Goal: Task Accomplishment & Management: Manage account settings

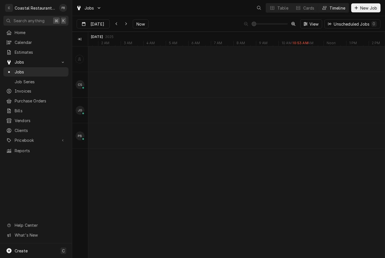
scroll to position [0, 5866]
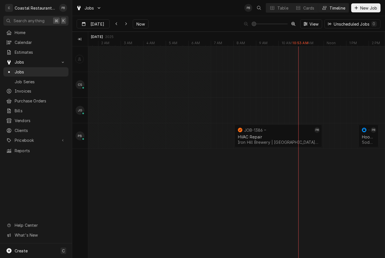
click at [139, 21] on button "Now" at bounding box center [141, 23] width 16 height 9
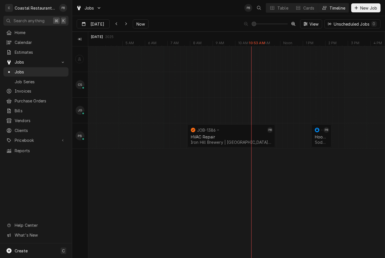
scroll to position [0, 5931]
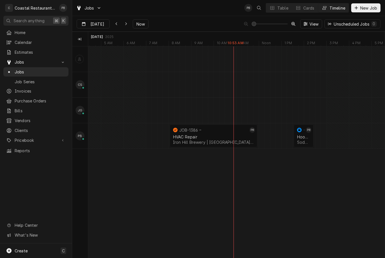
click at [305, 141] on div "Sodel Concepts | Bethany Beach, 19930" at bounding box center [303, 142] width 13 height 5
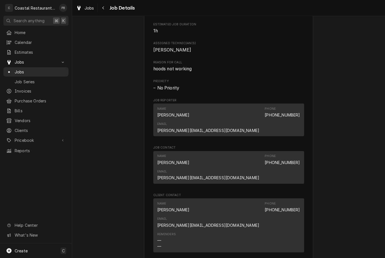
scroll to position [289, 0]
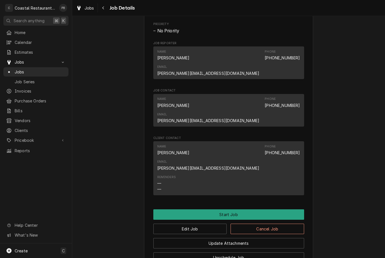
click at [267, 210] on button "Start Job" at bounding box center [228, 215] width 151 height 10
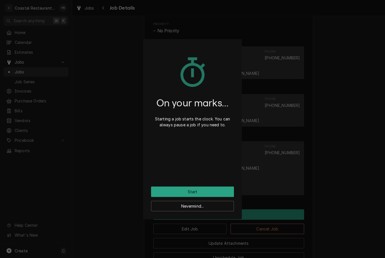
click at [206, 194] on button "Start" at bounding box center [192, 192] width 83 height 10
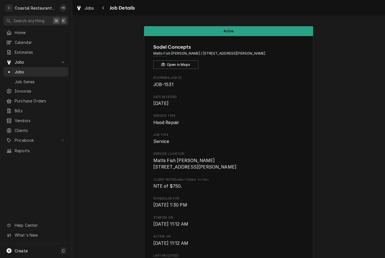
click at [31, 70] on span "Jobs" at bounding box center [40, 72] width 51 height 6
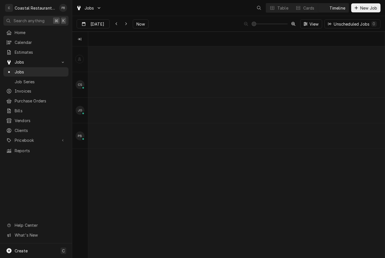
scroll to position [0, 5869]
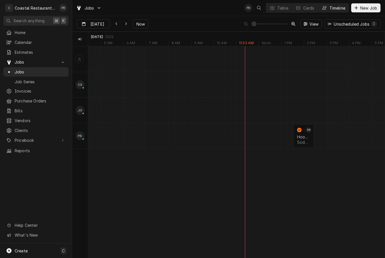
click at [281, 6] on div "Table" at bounding box center [282, 8] width 11 height 6
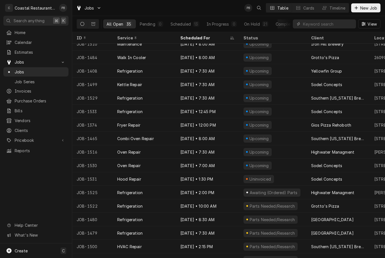
scroll to position [47, 0]
click at [29, 72] on span "Jobs" at bounding box center [40, 72] width 51 height 6
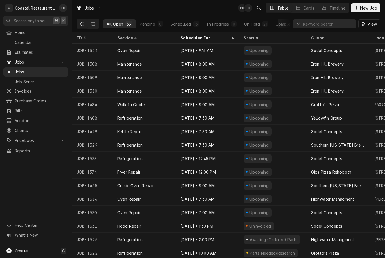
click at [343, 5] on button "Timeline" at bounding box center [333, 7] width 30 height 9
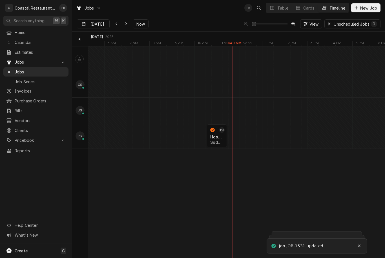
click at [280, 8] on div "Table" at bounding box center [282, 8] width 11 height 6
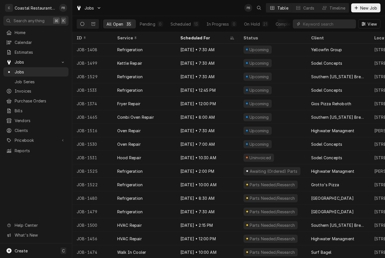
click at [330, 147] on div "Sodel Concepts" at bounding box center [337, 144] width 63 height 14
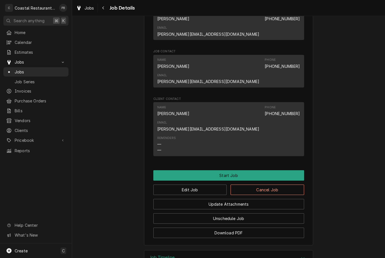
scroll to position [328, 0]
click at [210, 185] on button "Edit Job" at bounding box center [190, 190] width 74 height 10
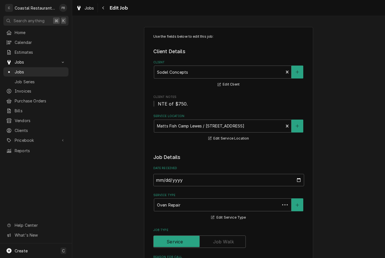
type textarea "x"
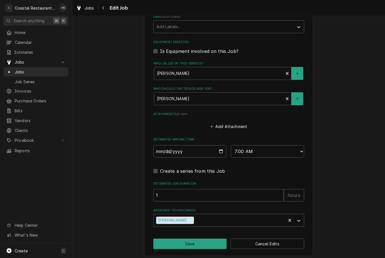
scroll to position [346, 0]
click at [210, 147] on input "[DATE]" at bounding box center [189, 152] width 73 height 12
type input "[DATE]"
type textarea "x"
click at [268, 146] on select "AM / PM 6:00 AM 6:15 AM 6:30 AM 6:45 AM 7:00 AM 7:15 AM 7:30 AM 7:45 AM 8:00 AM…" at bounding box center [267, 152] width 73 height 12
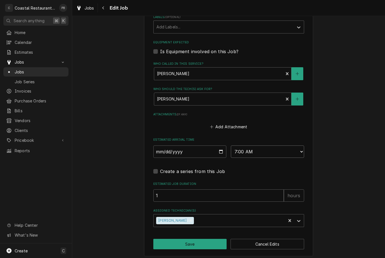
select select "12:00:00"
click at [202, 241] on button "Save" at bounding box center [190, 244] width 74 height 10
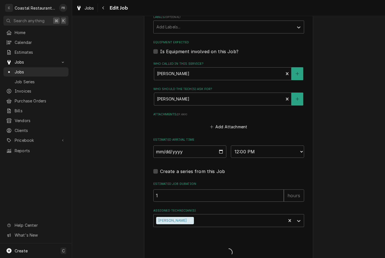
type textarea "x"
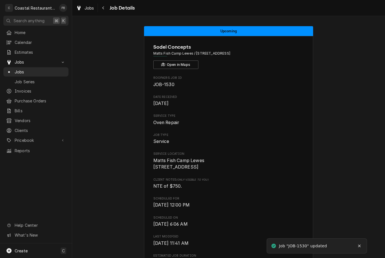
click at [28, 71] on span "Jobs" at bounding box center [40, 72] width 51 height 6
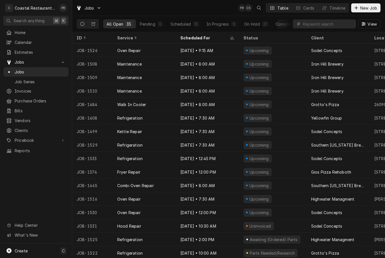
click at [31, 74] on link "Jobs" at bounding box center [35, 71] width 65 height 9
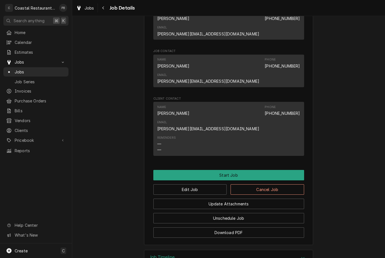
scroll to position [328, 0]
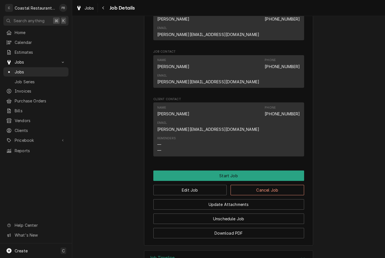
click at [245, 171] on button "Start Job" at bounding box center [228, 176] width 151 height 10
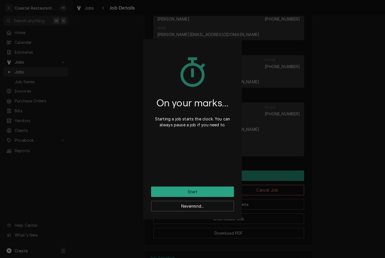
click at [216, 192] on button "Start" at bounding box center [192, 192] width 83 height 10
